Goal: Check status: Check status

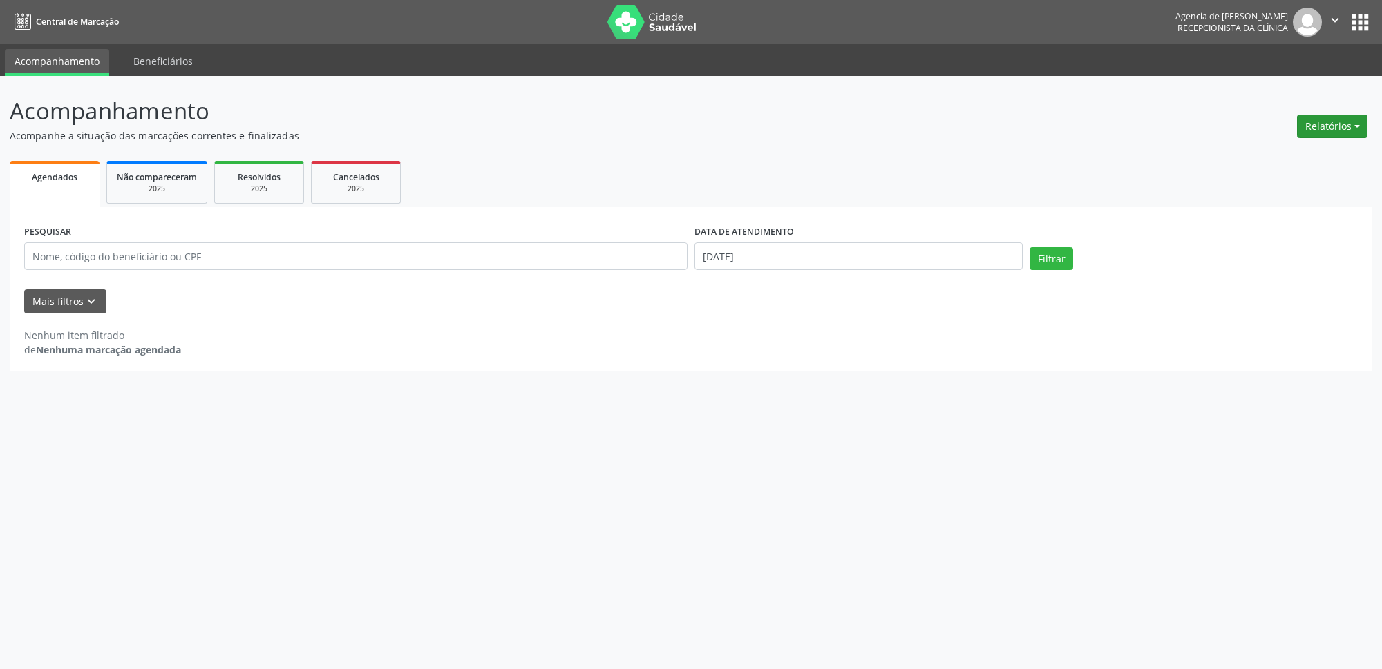
click at [1342, 117] on button "Relatórios" at bounding box center [1332, 126] width 70 height 23
click at [1264, 155] on link "Agendamentos" at bounding box center [1294, 156] width 149 height 19
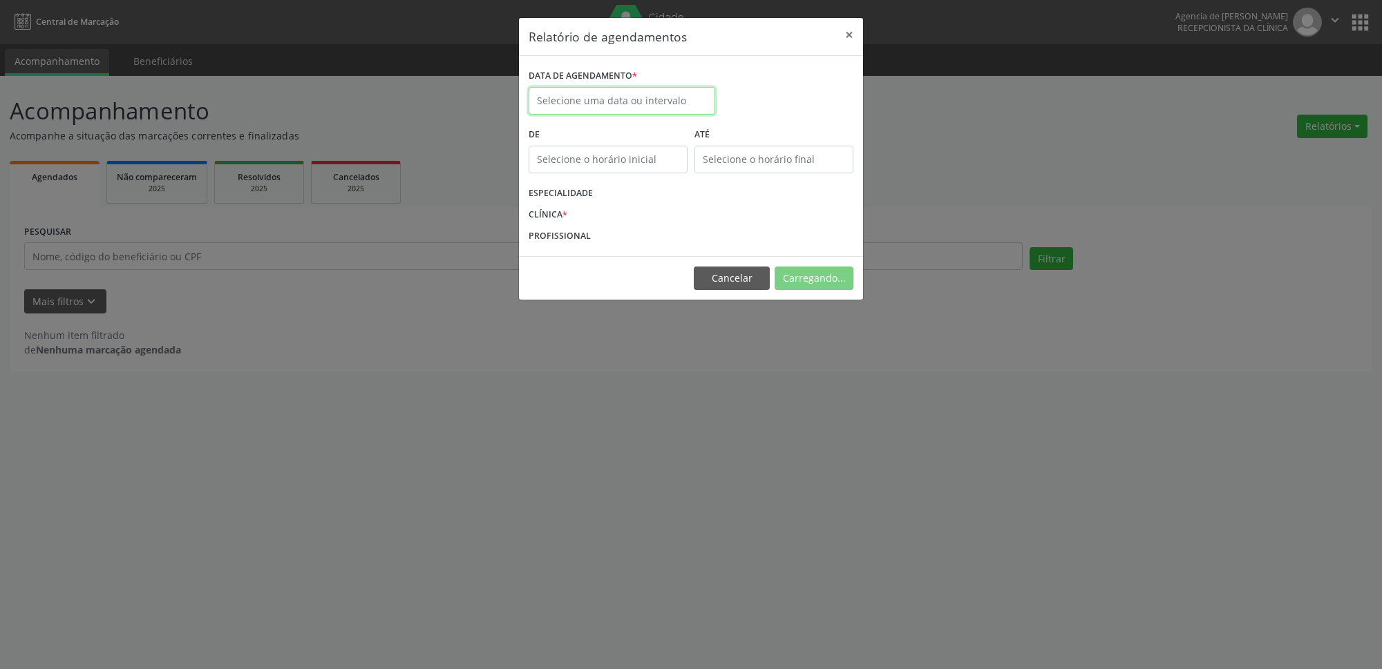
click at [690, 101] on input "text" at bounding box center [621, 101] width 187 height 28
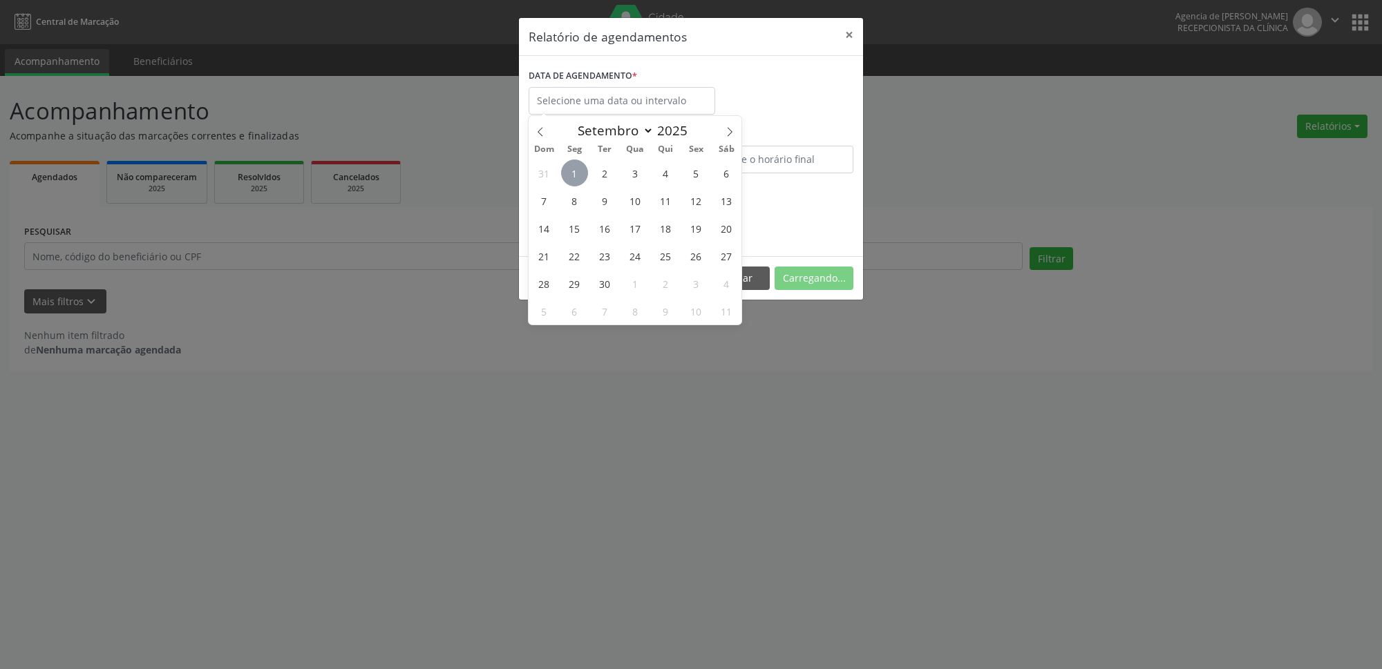
click at [579, 169] on span "1" at bounding box center [574, 173] width 27 height 27
type input "[DATE]"
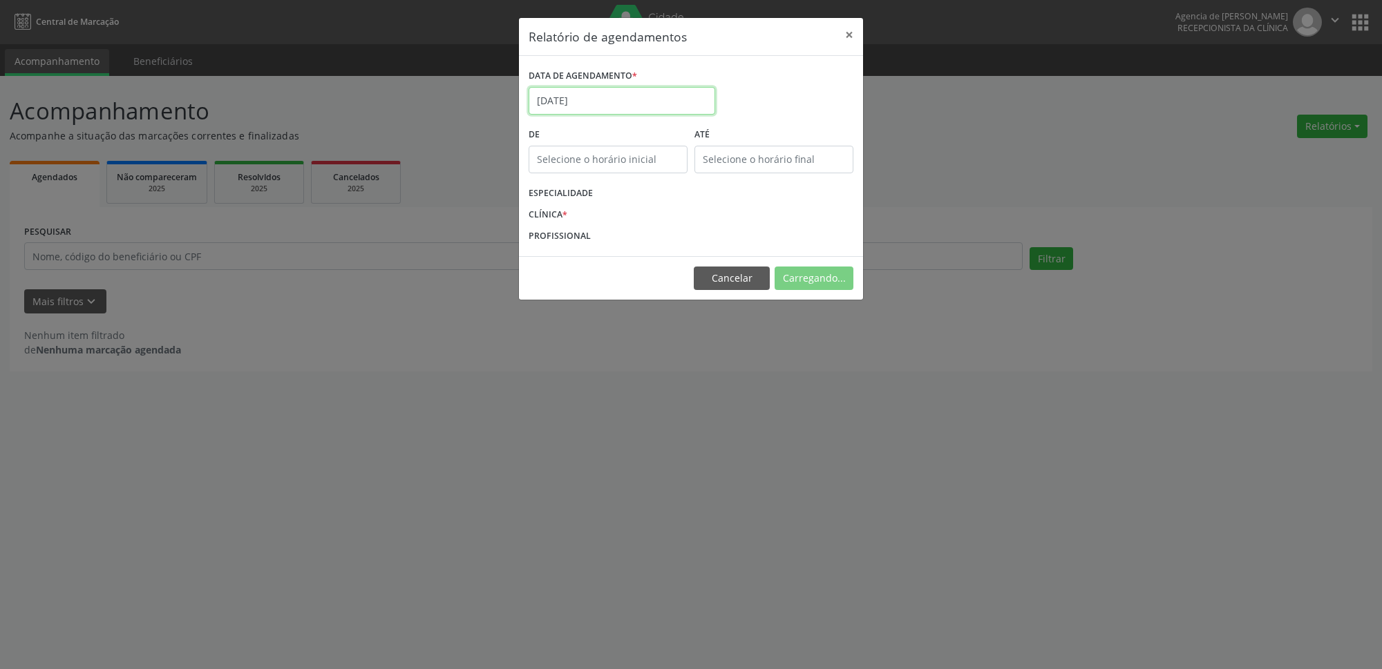
click at [610, 107] on input "[DATE]" at bounding box center [621, 101] width 187 height 28
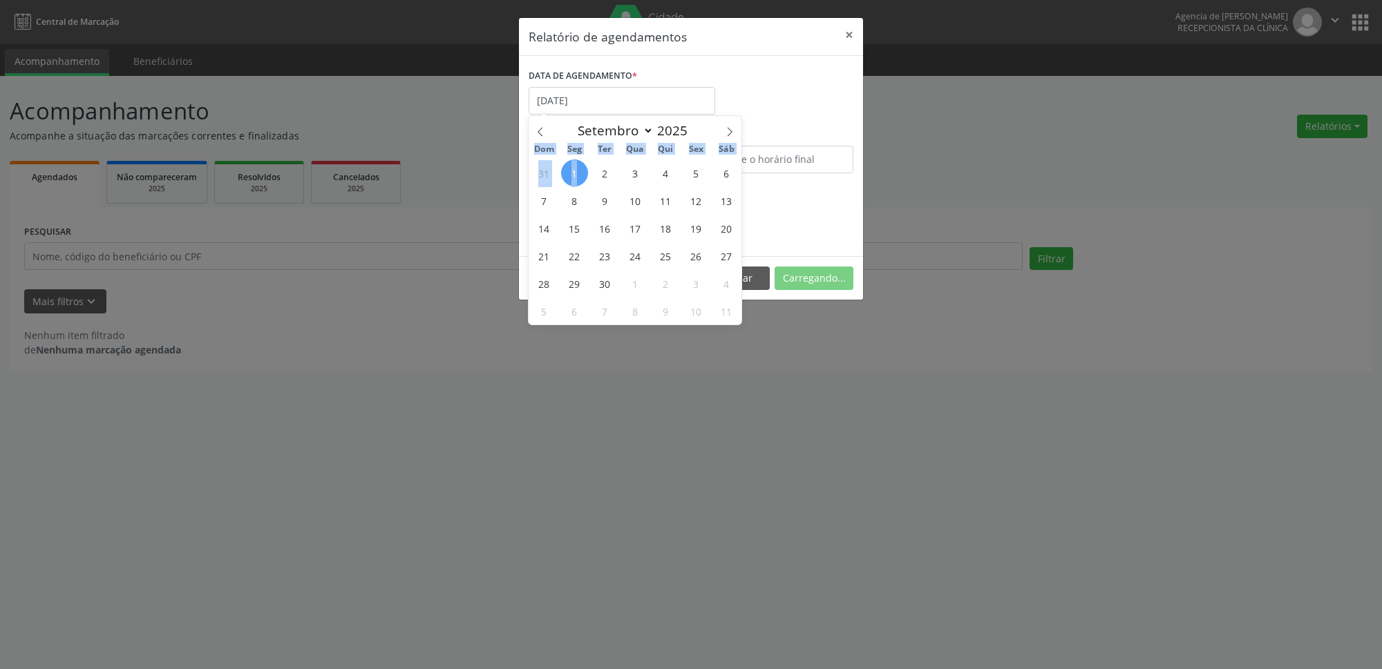
click at [581, 178] on span "1" at bounding box center [574, 173] width 27 height 27
type input "[DATE]"
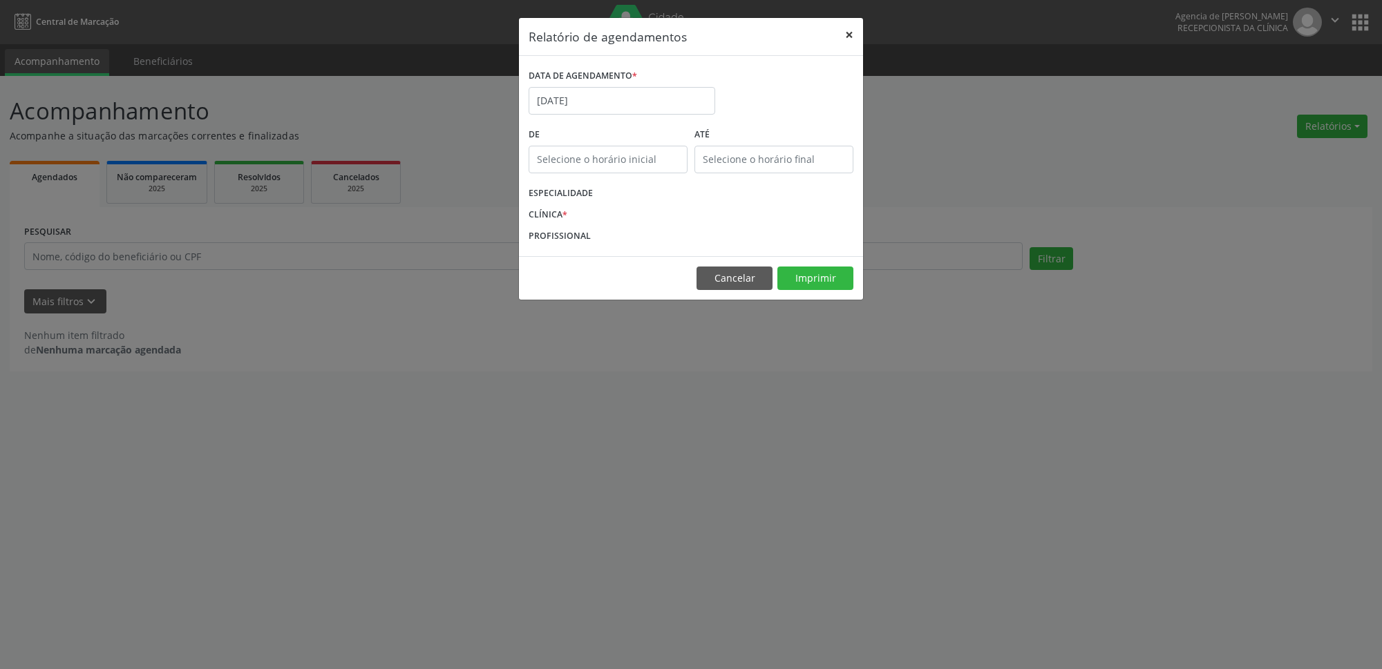
click at [857, 26] on button "×" at bounding box center [849, 35] width 28 height 34
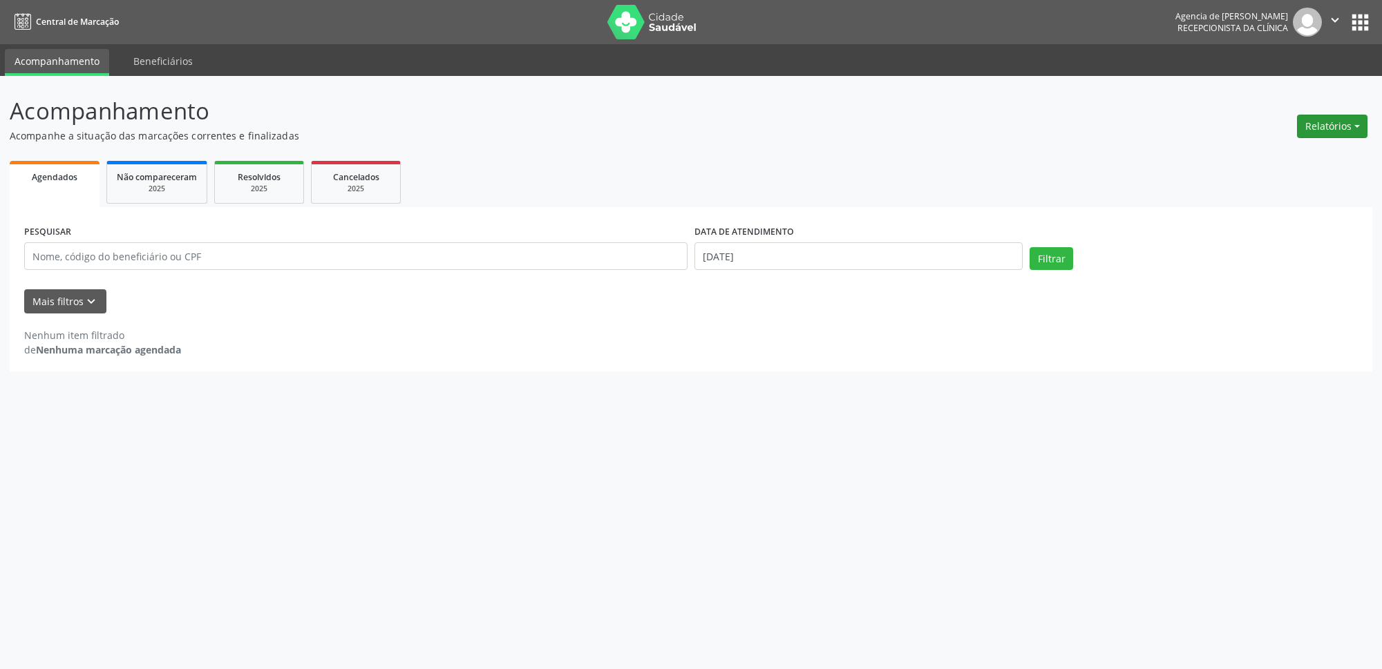
click at [1360, 122] on button "Relatórios" at bounding box center [1332, 126] width 70 height 23
click at [1270, 158] on link "Agendamentos" at bounding box center [1294, 156] width 149 height 19
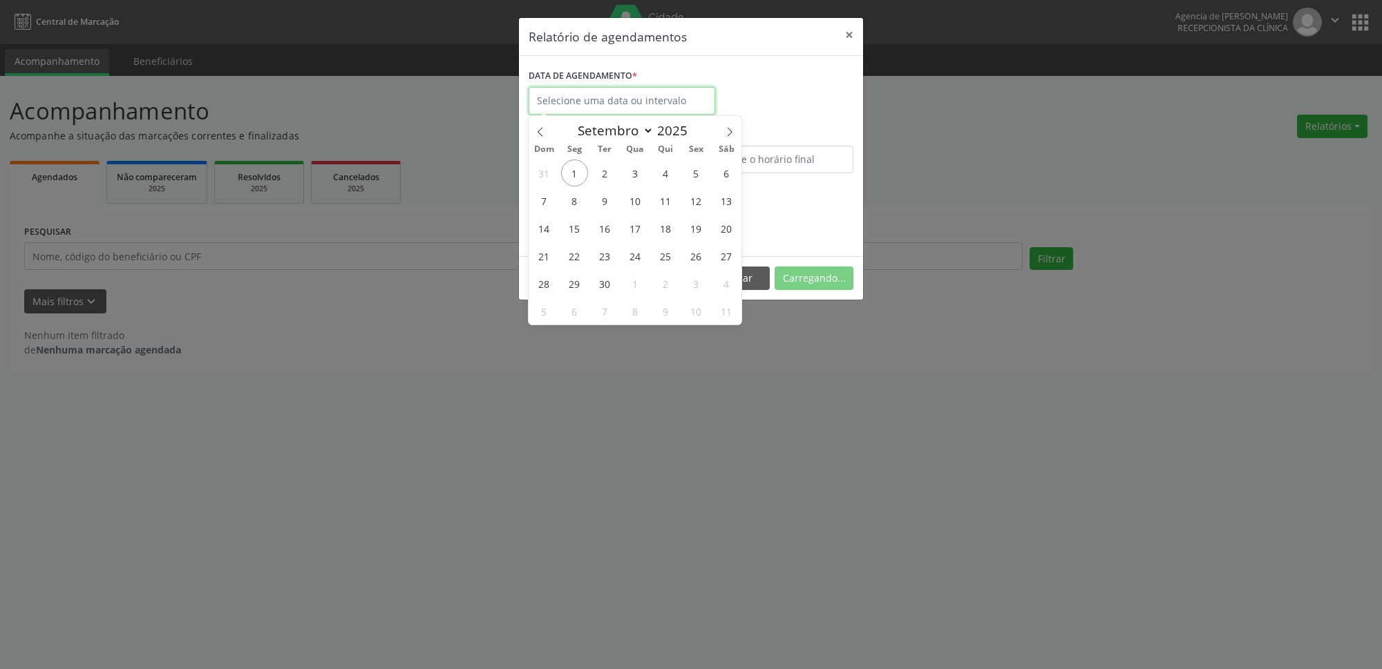
click at [618, 95] on input "text" at bounding box center [621, 101] width 187 height 28
click at [572, 175] on span "1" at bounding box center [574, 173] width 27 height 27
type input "[DATE]"
click at [572, 175] on span "1" at bounding box center [574, 173] width 27 height 27
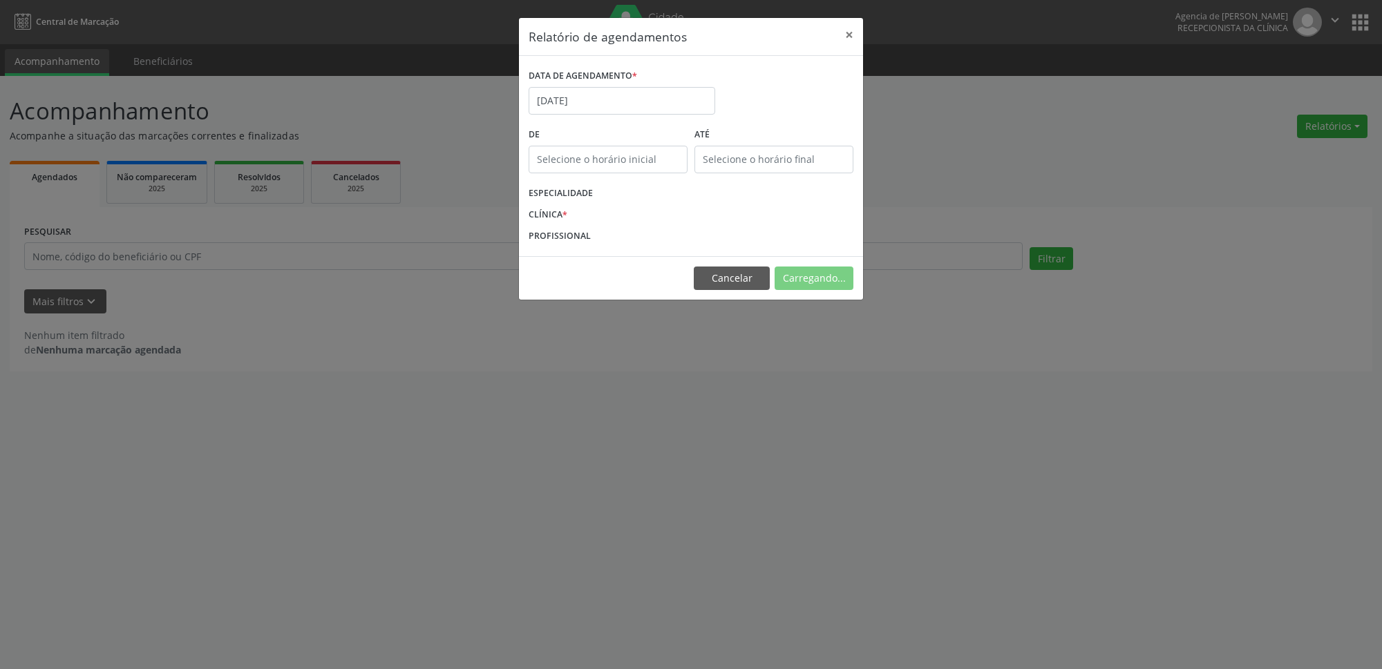
click at [556, 213] on label "CLÍNICA *" at bounding box center [547, 214] width 39 height 21
click at [563, 224] on label "CLÍNICA *" at bounding box center [547, 214] width 39 height 21
click at [849, 34] on button "×" at bounding box center [849, 35] width 28 height 34
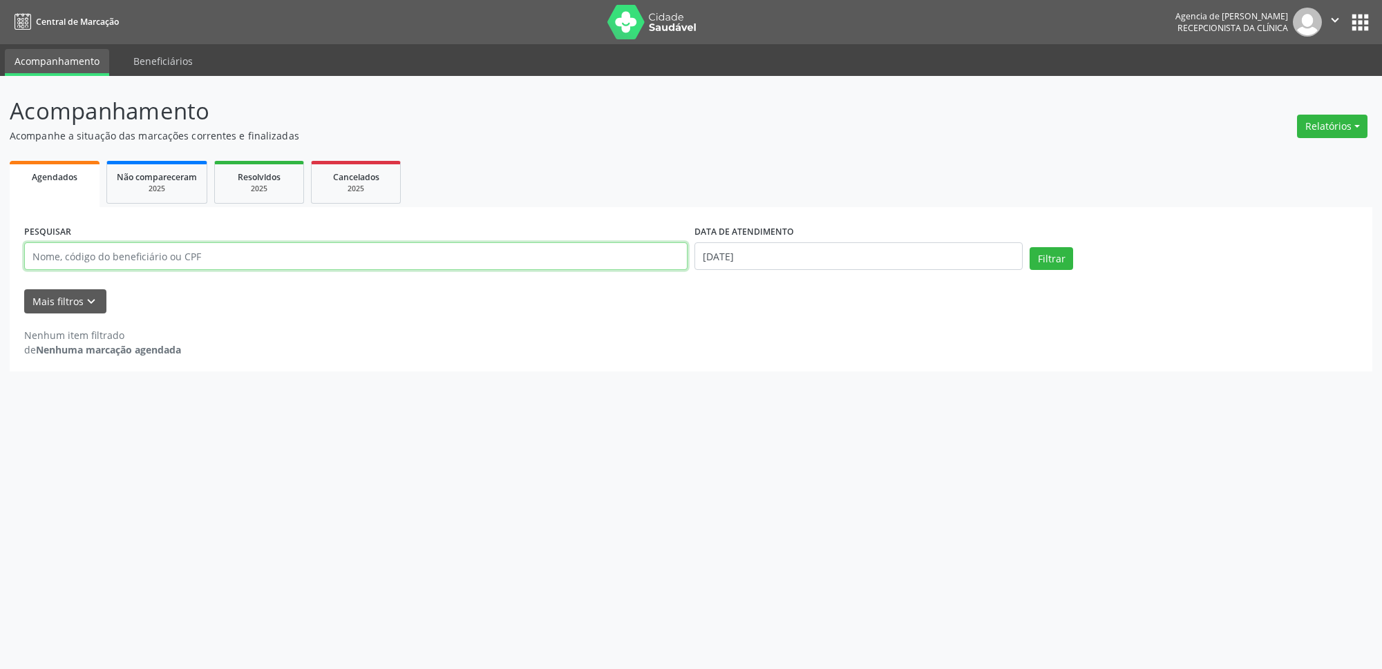
click at [346, 259] on input "text" at bounding box center [355, 256] width 663 height 28
click at [1032, 256] on button "Filtrar" at bounding box center [1051, 258] width 44 height 23
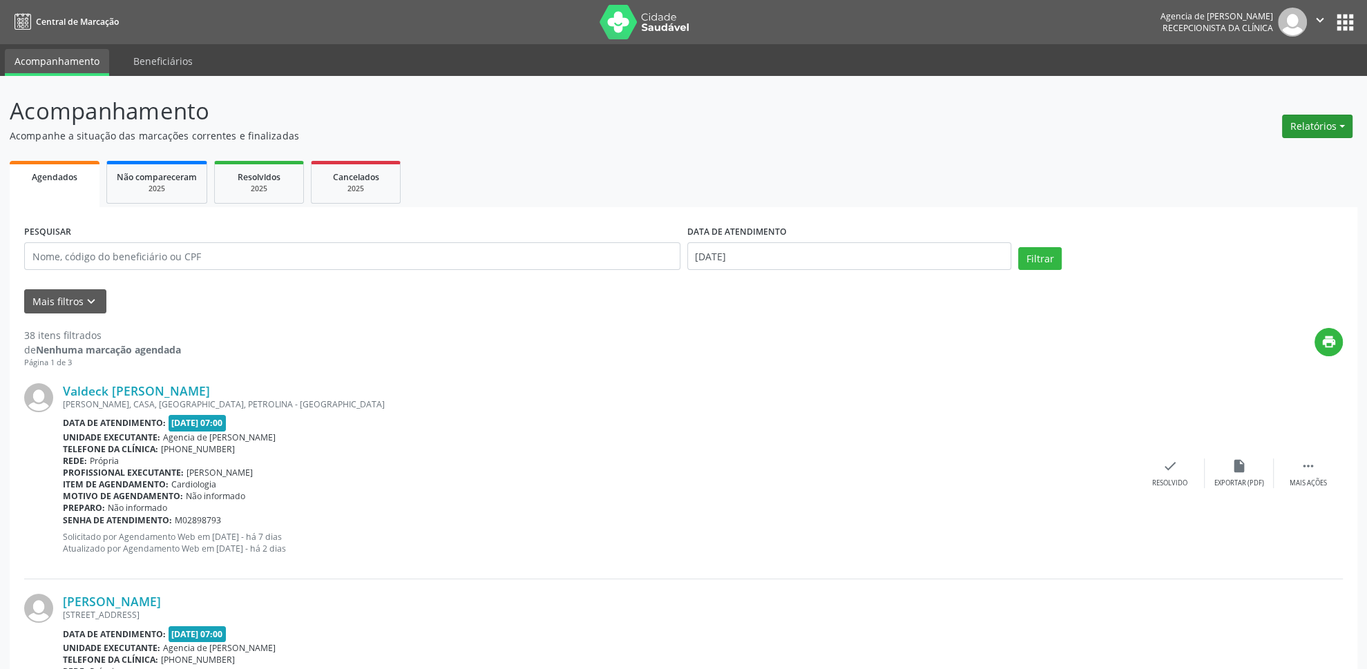
click at [1341, 124] on button "Relatórios" at bounding box center [1317, 126] width 70 height 23
click at [1277, 151] on link "Agendamentos" at bounding box center [1279, 156] width 149 height 19
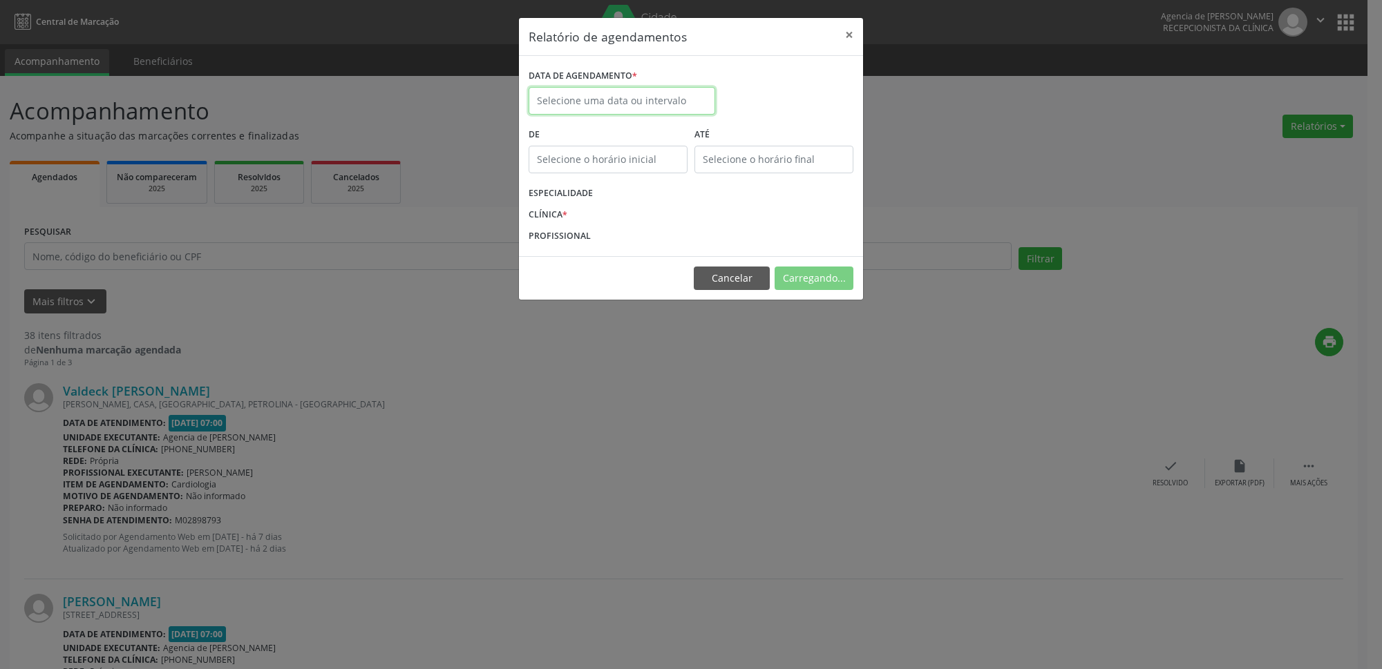
click at [672, 99] on input "text" at bounding box center [621, 101] width 187 height 28
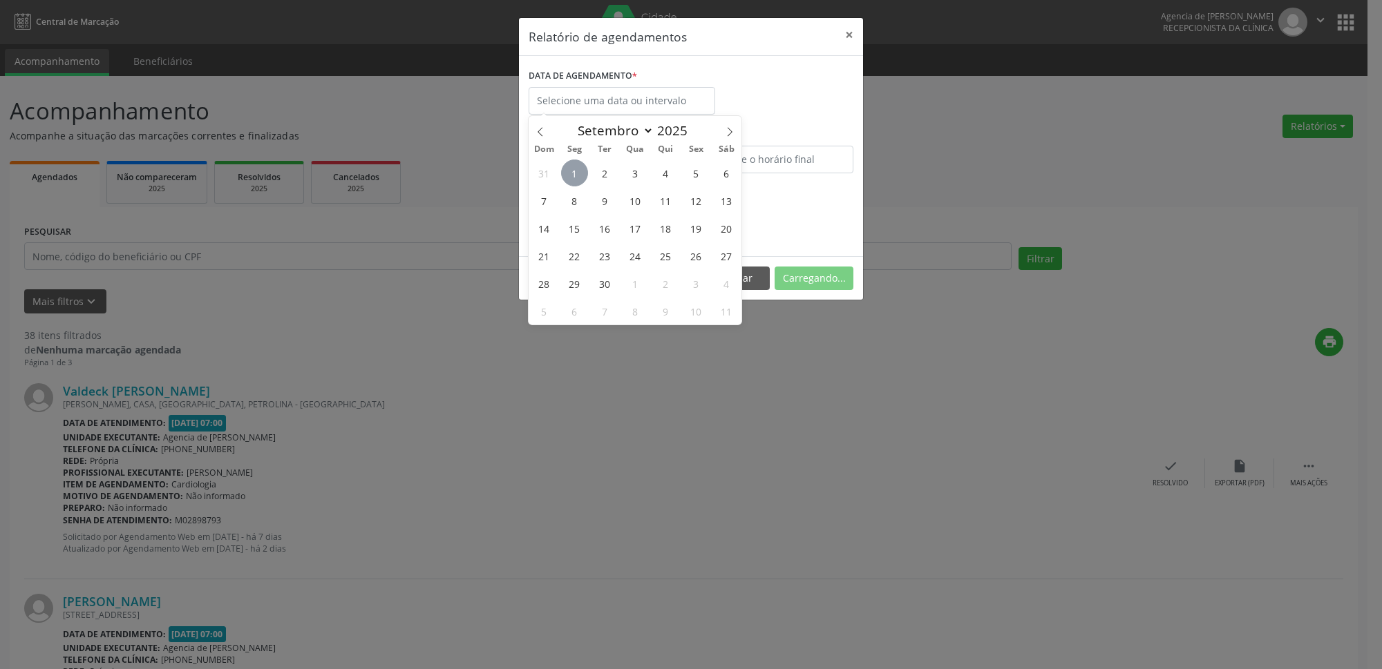
click at [573, 180] on span "1" at bounding box center [574, 173] width 27 height 27
type input "[DATE]"
click at [573, 180] on span "1" at bounding box center [574, 173] width 27 height 27
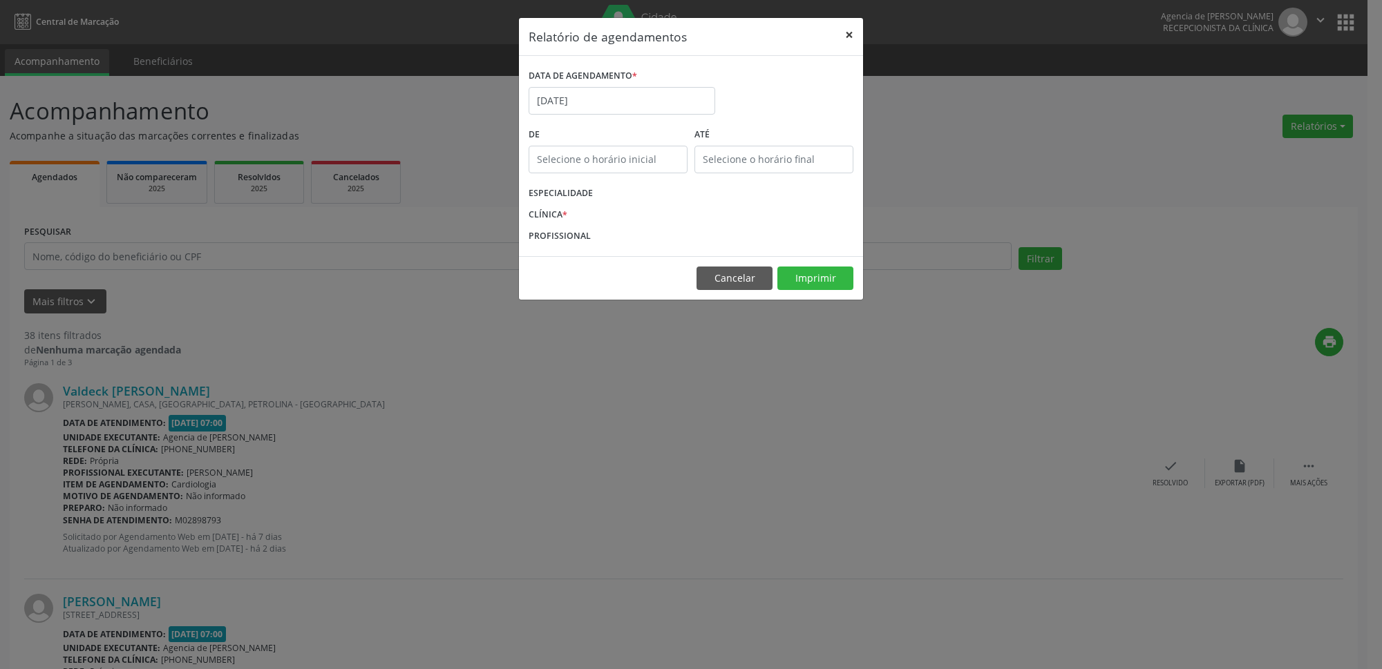
click at [841, 35] on button "×" at bounding box center [849, 35] width 28 height 34
